Goal: Book appointment/travel/reservation

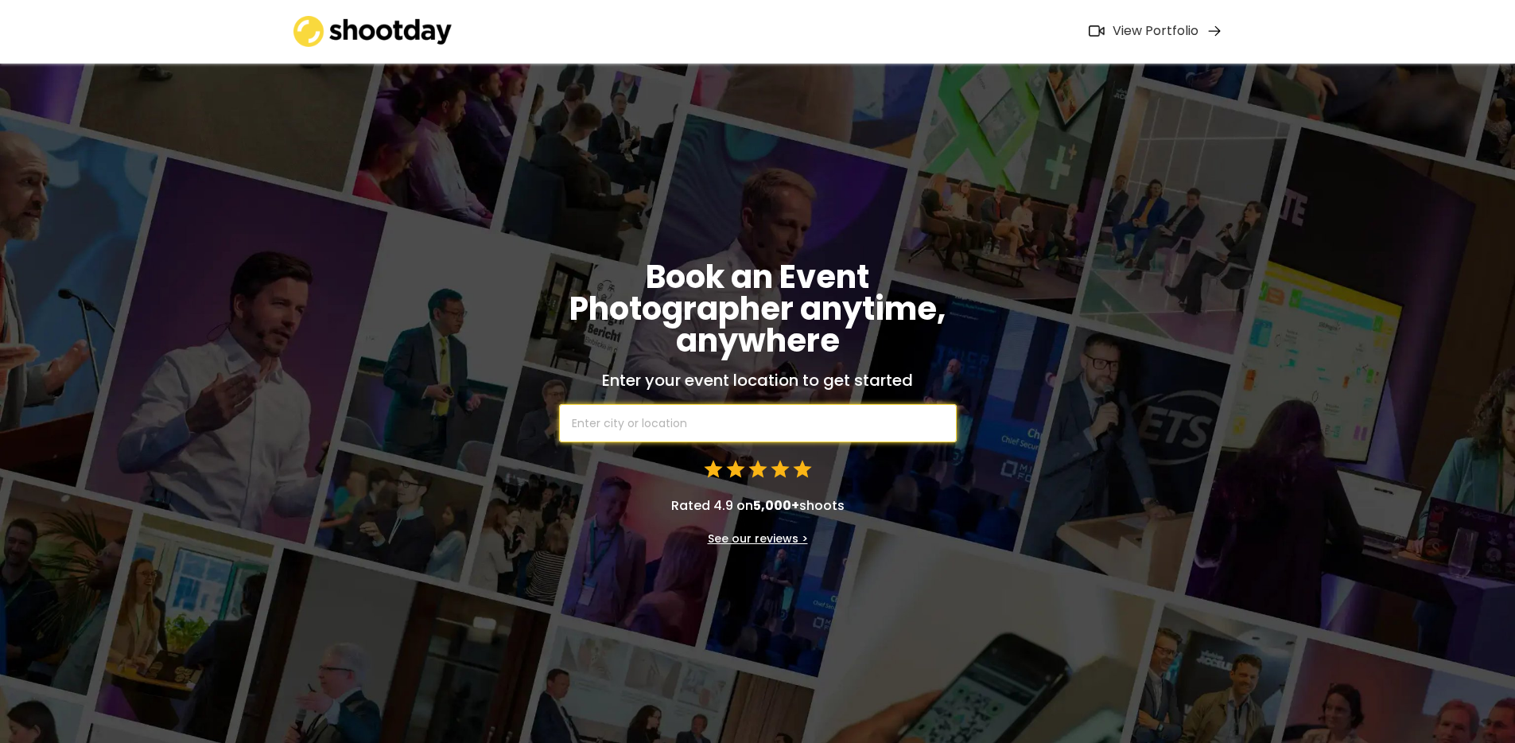
click at [661, 419] on input "text" at bounding box center [758, 423] width 398 height 38
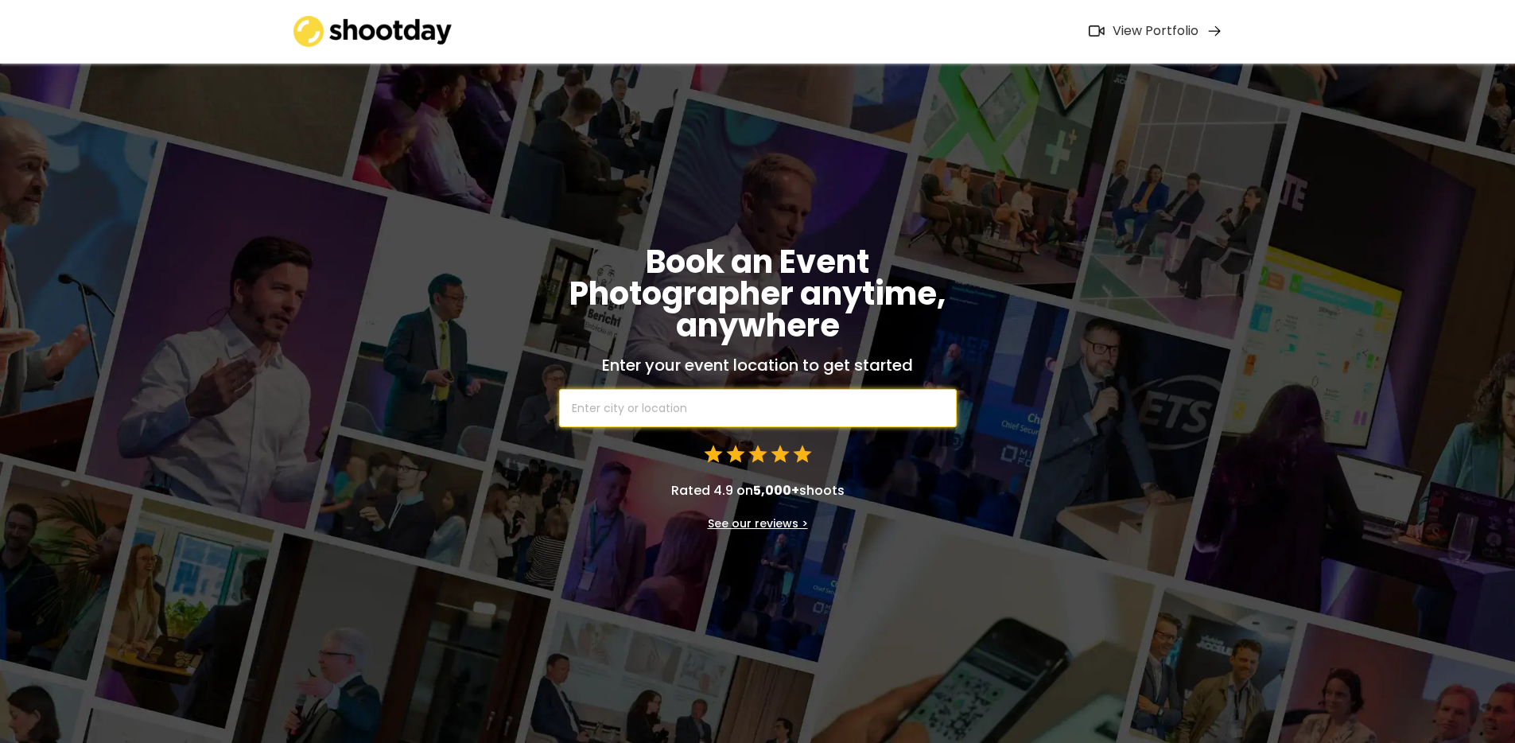
scroll to position [33, 0]
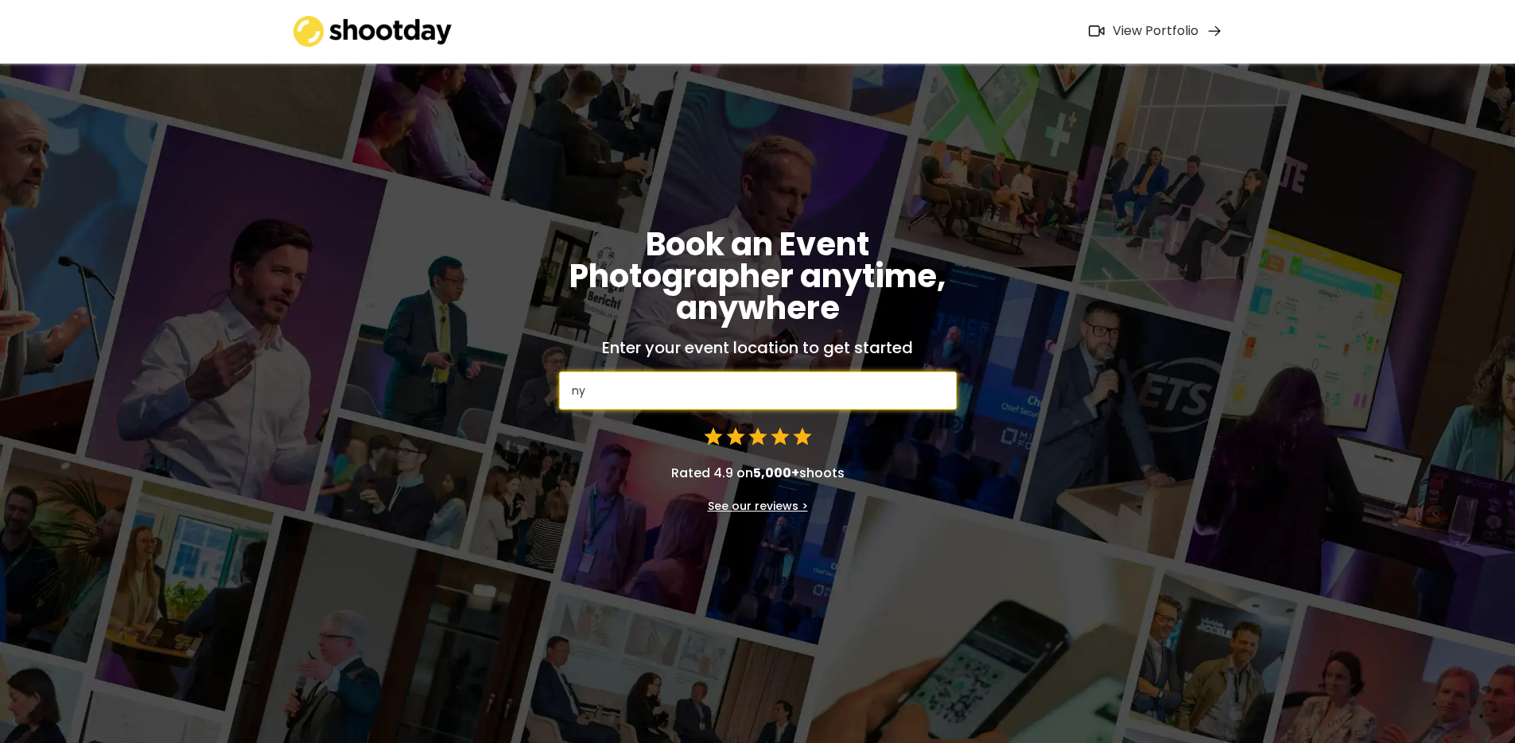
type input "nyc"
type input "nyc, [GEOGRAPHIC_DATA], [GEOGRAPHIC_DATA]"
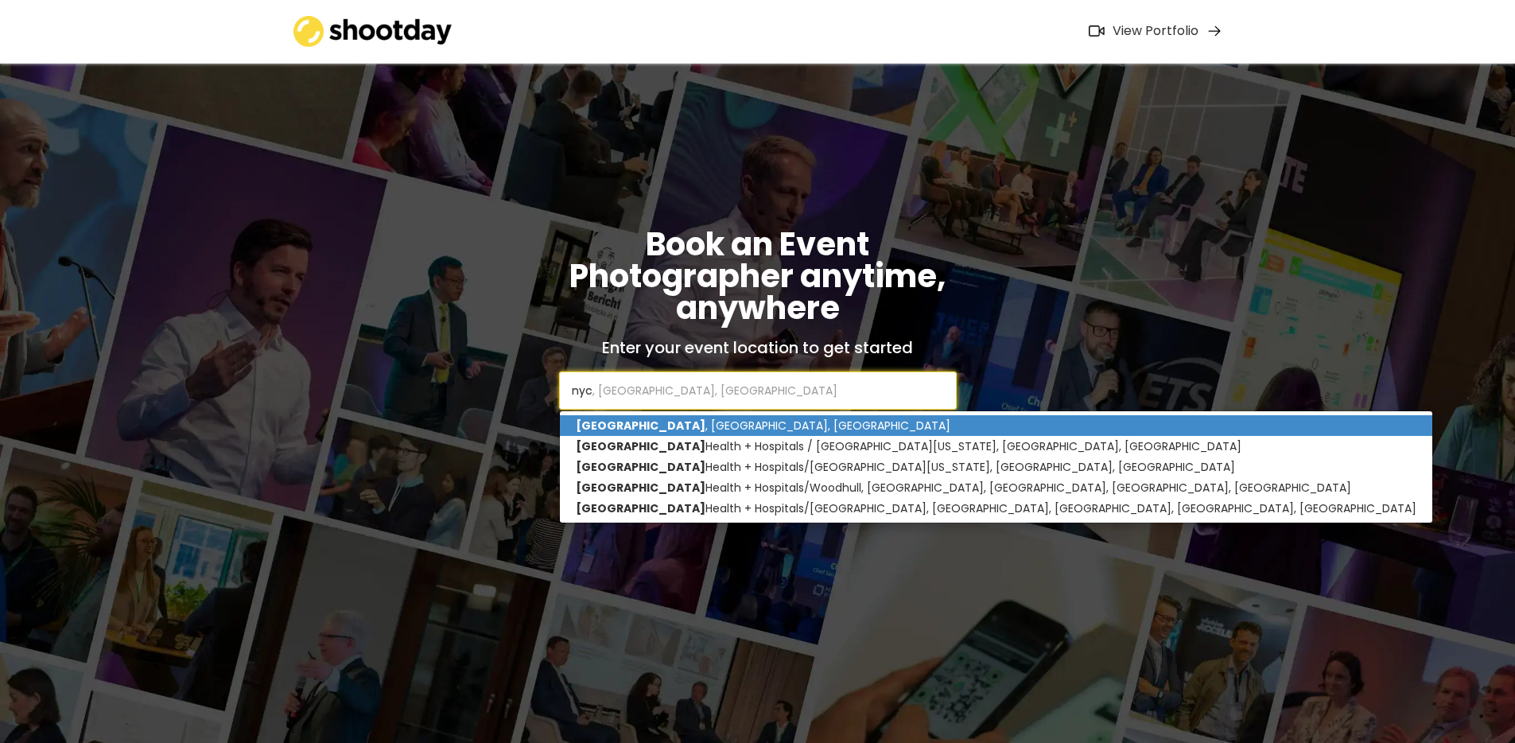
click at [628, 433] on p "[GEOGRAPHIC_DATA] , [GEOGRAPHIC_DATA], [GEOGRAPHIC_DATA]" at bounding box center [996, 425] width 872 height 21
type input "[GEOGRAPHIC_DATA], [GEOGRAPHIC_DATA], [GEOGRAPHIC_DATA]"
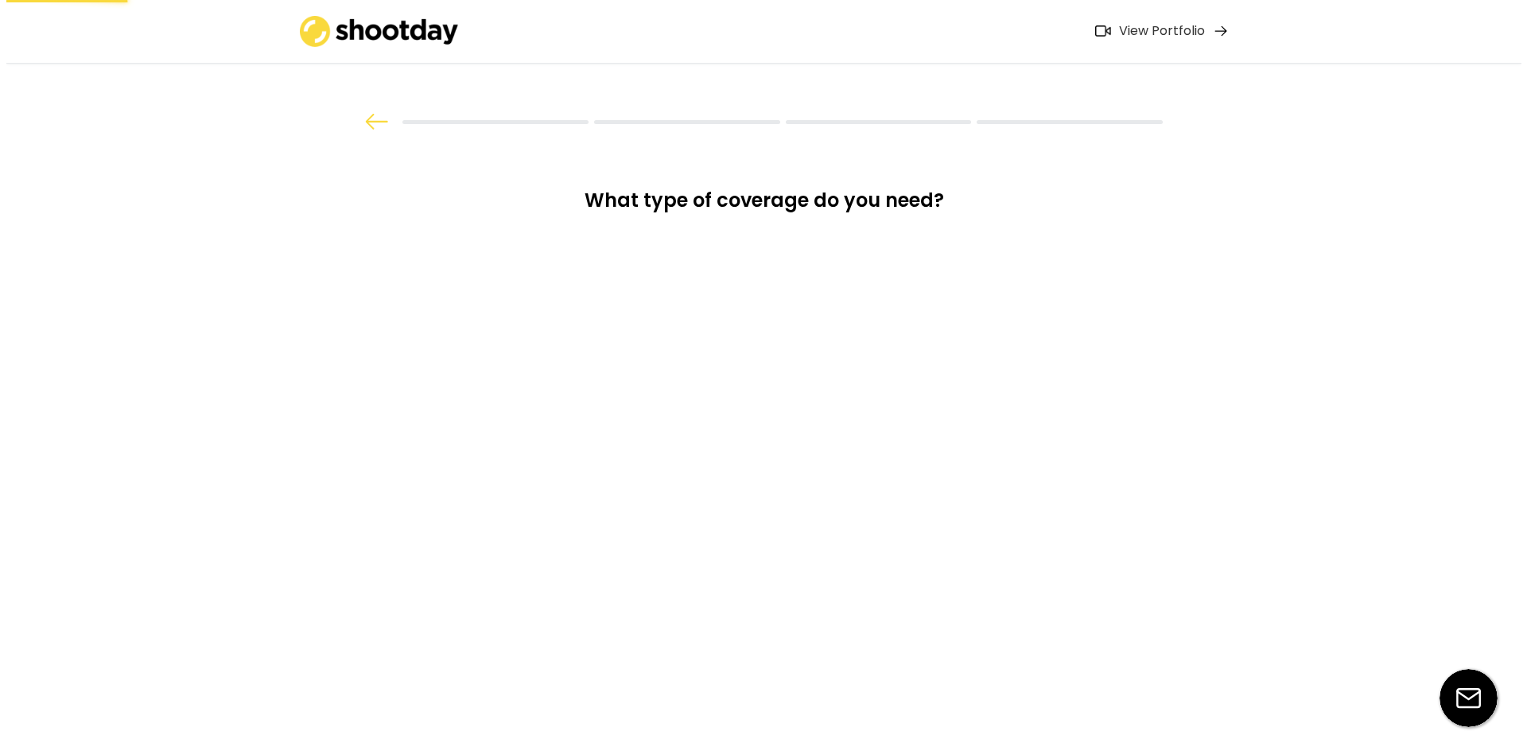
scroll to position [0, 0]
click at [773, 359] on div "Videos" at bounding box center [763, 360] width 239 height 40
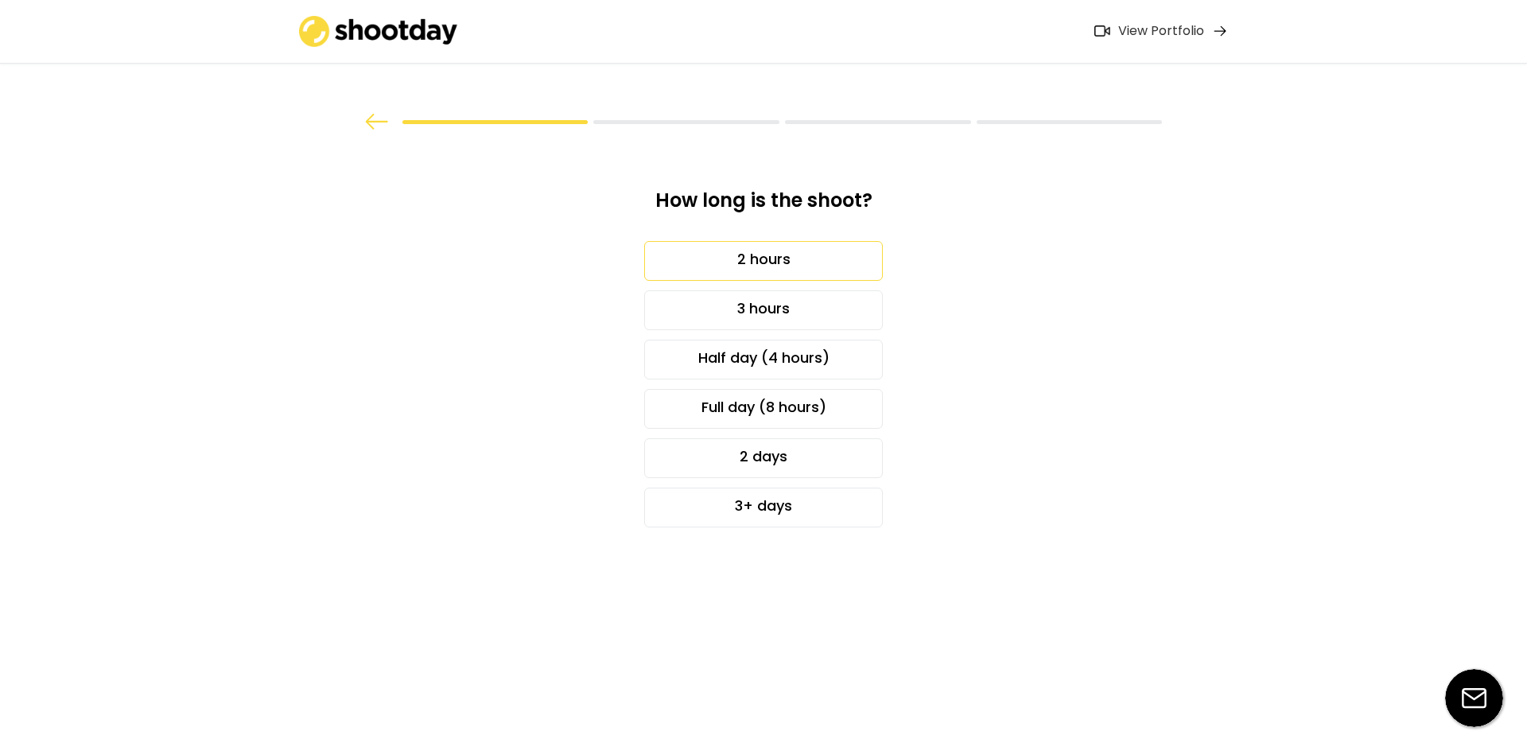
click at [779, 262] on div "2 hours" at bounding box center [763, 261] width 239 height 40
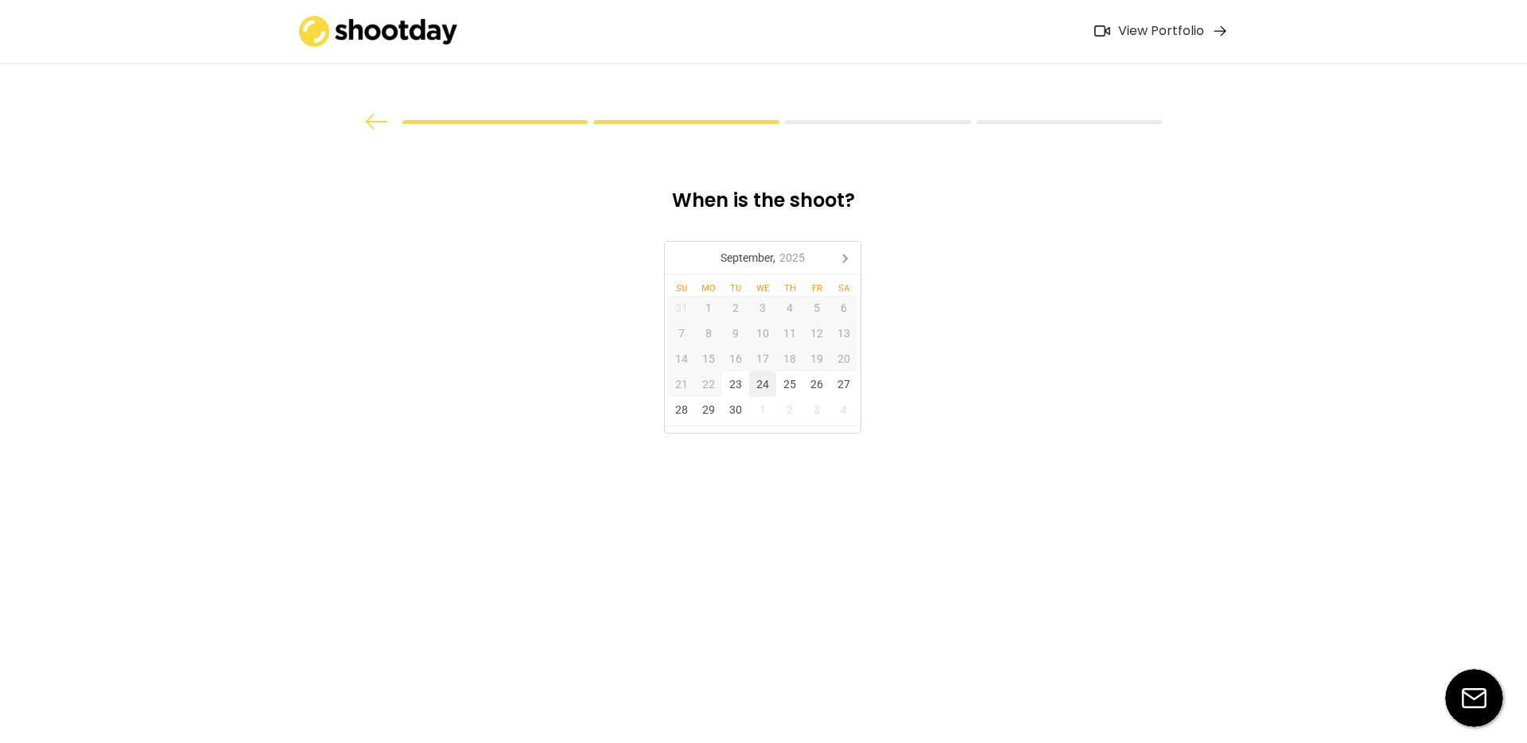
click at [756, 388] on div "24" at bounding box center [762, 383] width 27 height 25
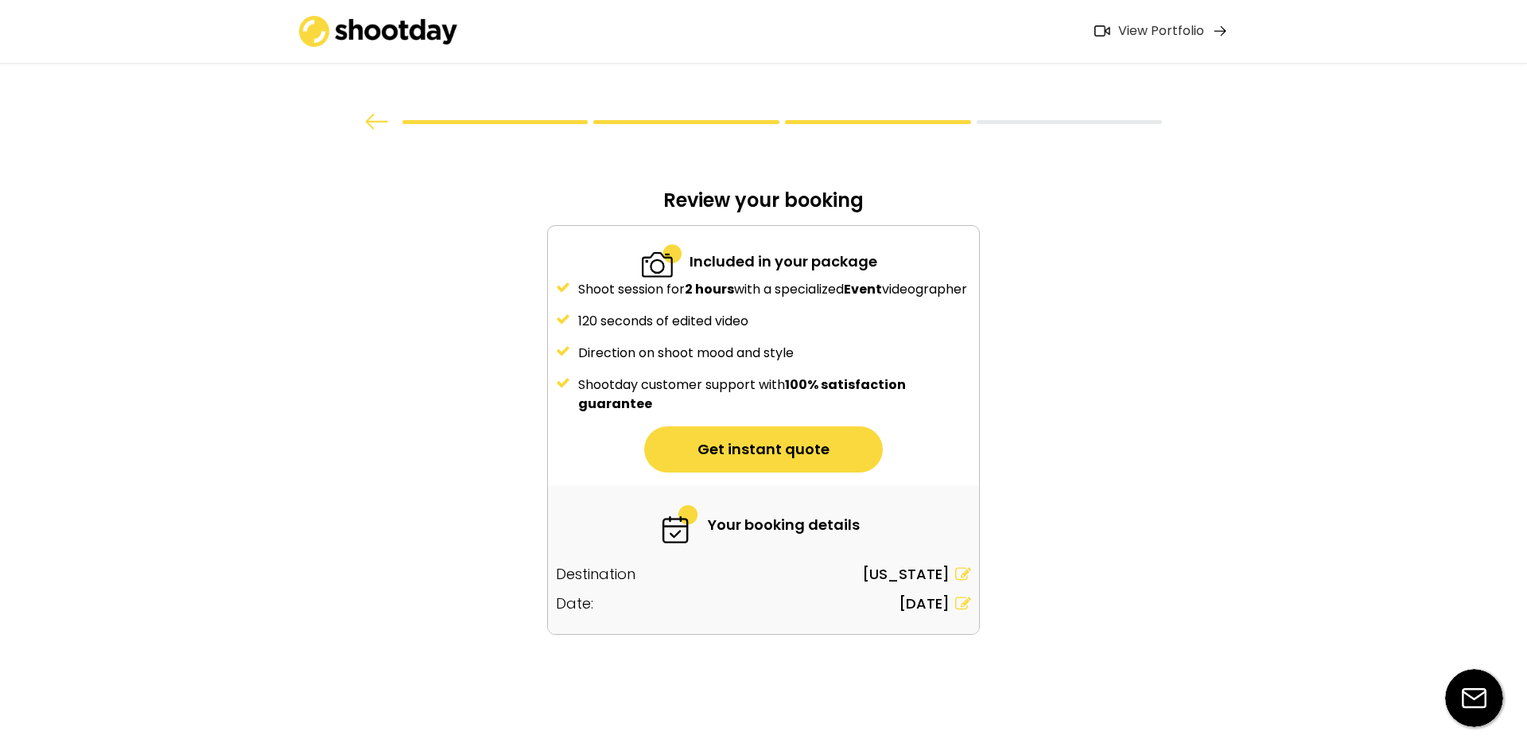
click at [1420, 399] on div "What type of coverage do you need? Photos Photos & Videos Videos How long is th…" at bounding box center [763, 371] width 1527 height 743
